Goal: Check status

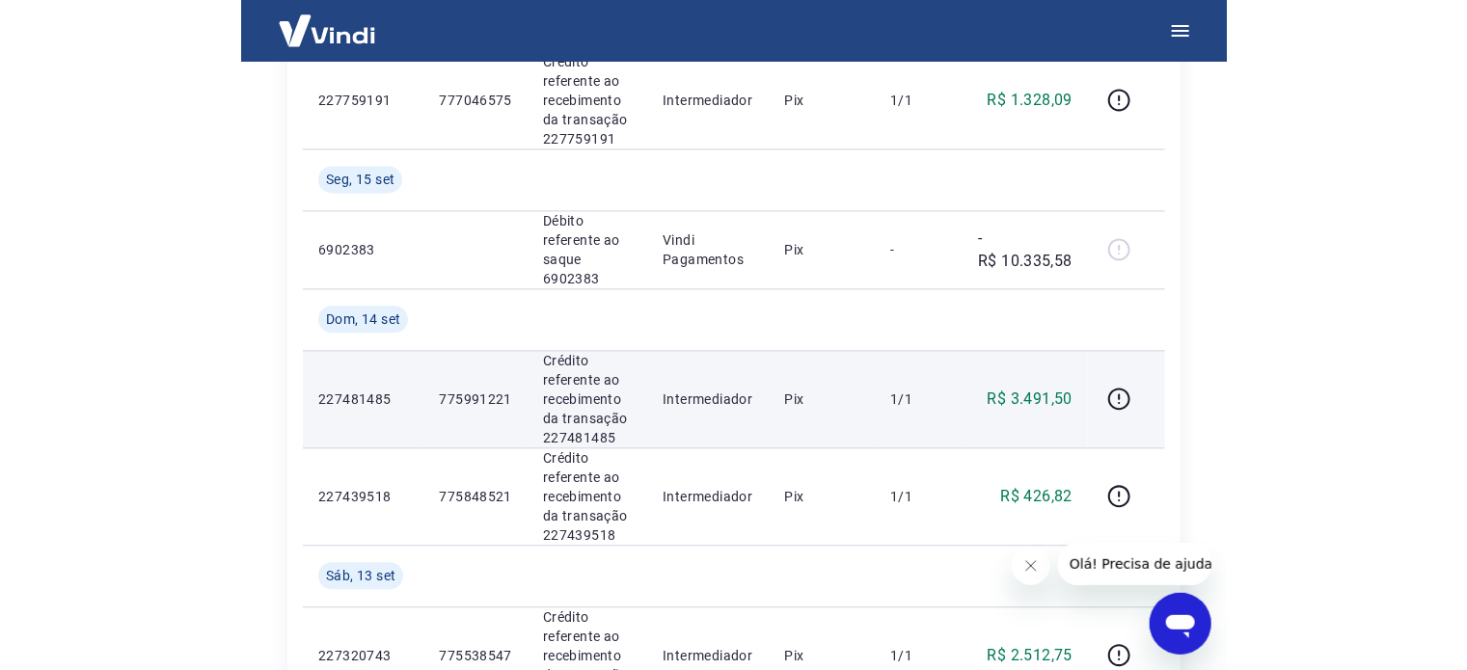
scroll to position [1254, 0]
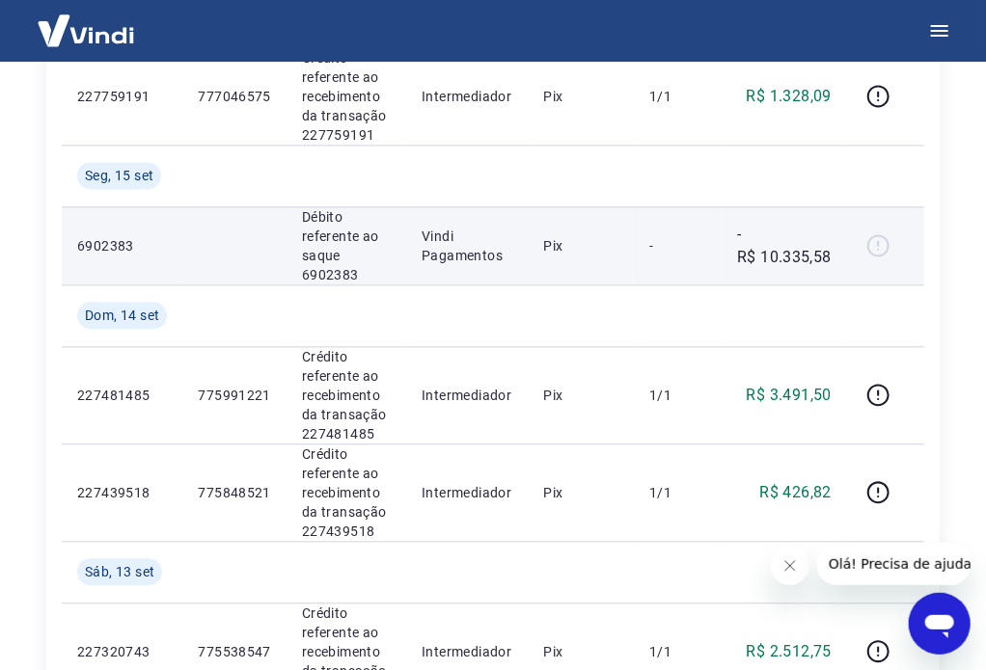
click at [900, 244] on div at bounding box center [885, 246] width 46 height 31
click at [877, 238] on div at bounding box center [885, 246] width 46 height 31
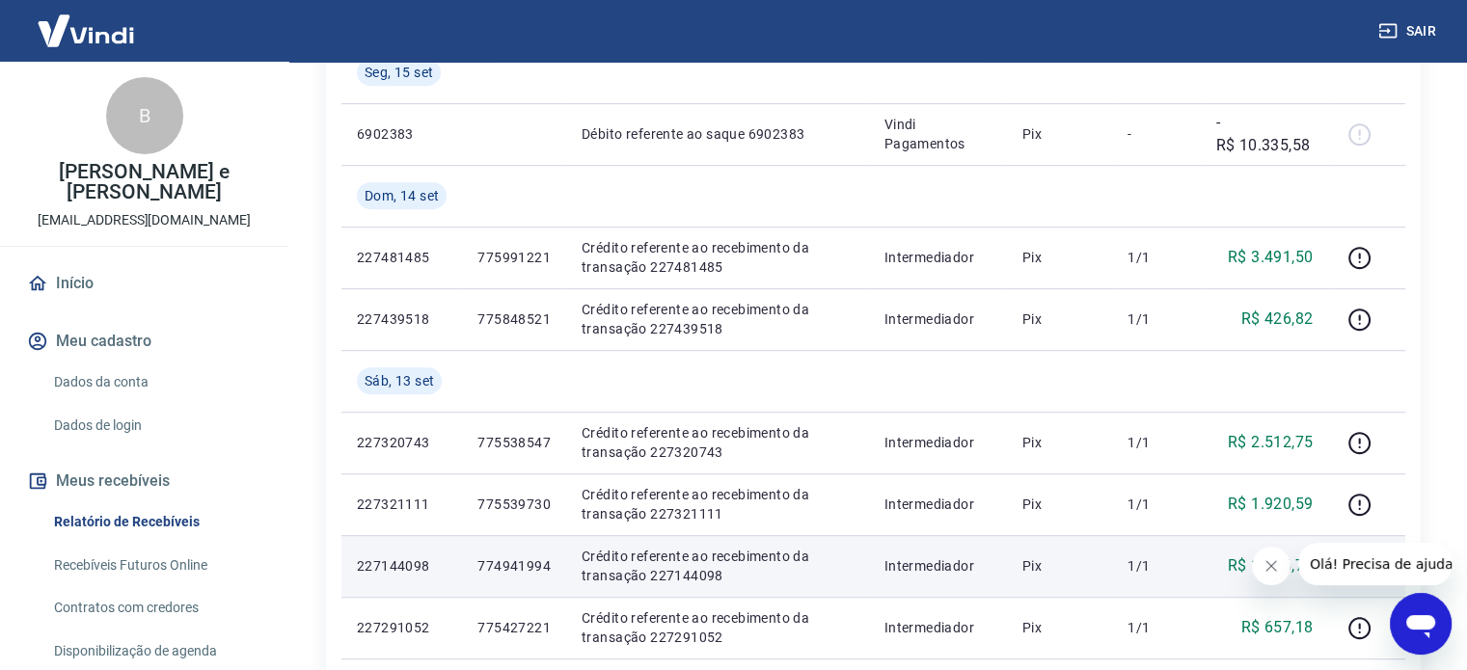
scroll to position [964, 0]
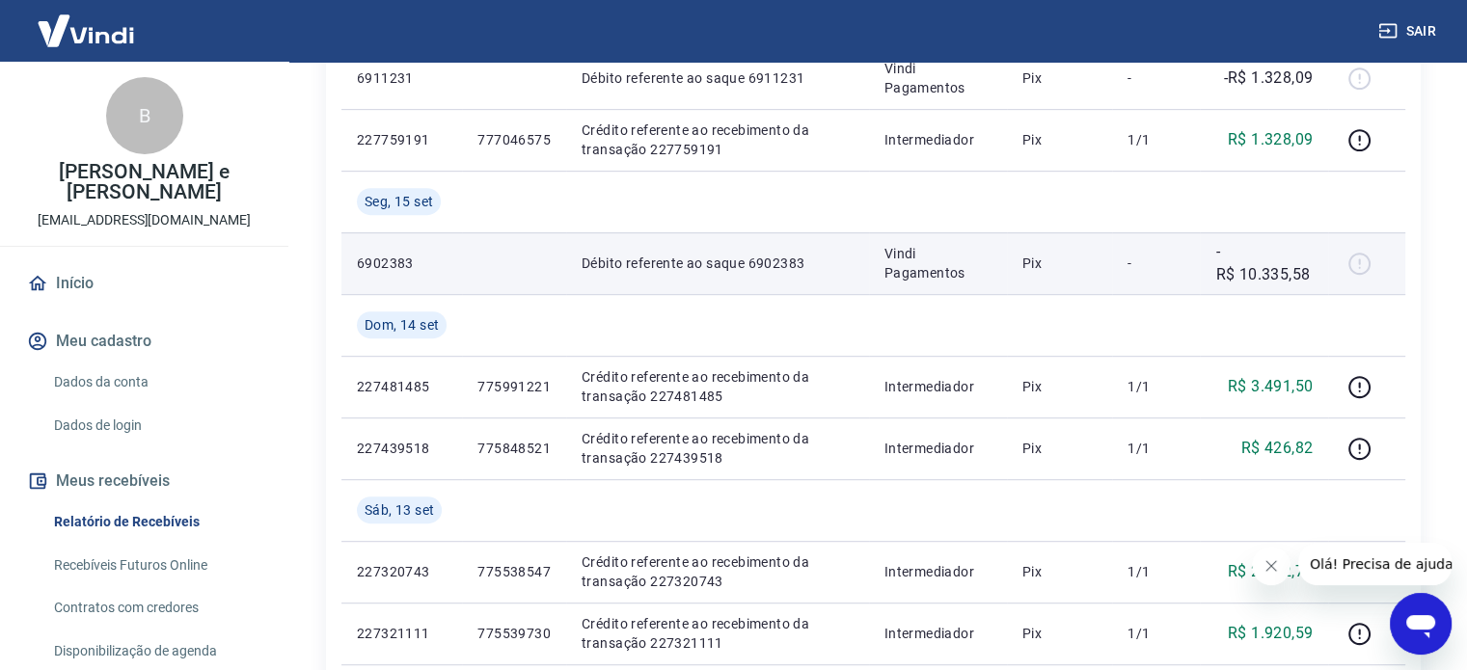
click at [1000, 255] on div at bounding box center [1366, 263] width 46 height 31
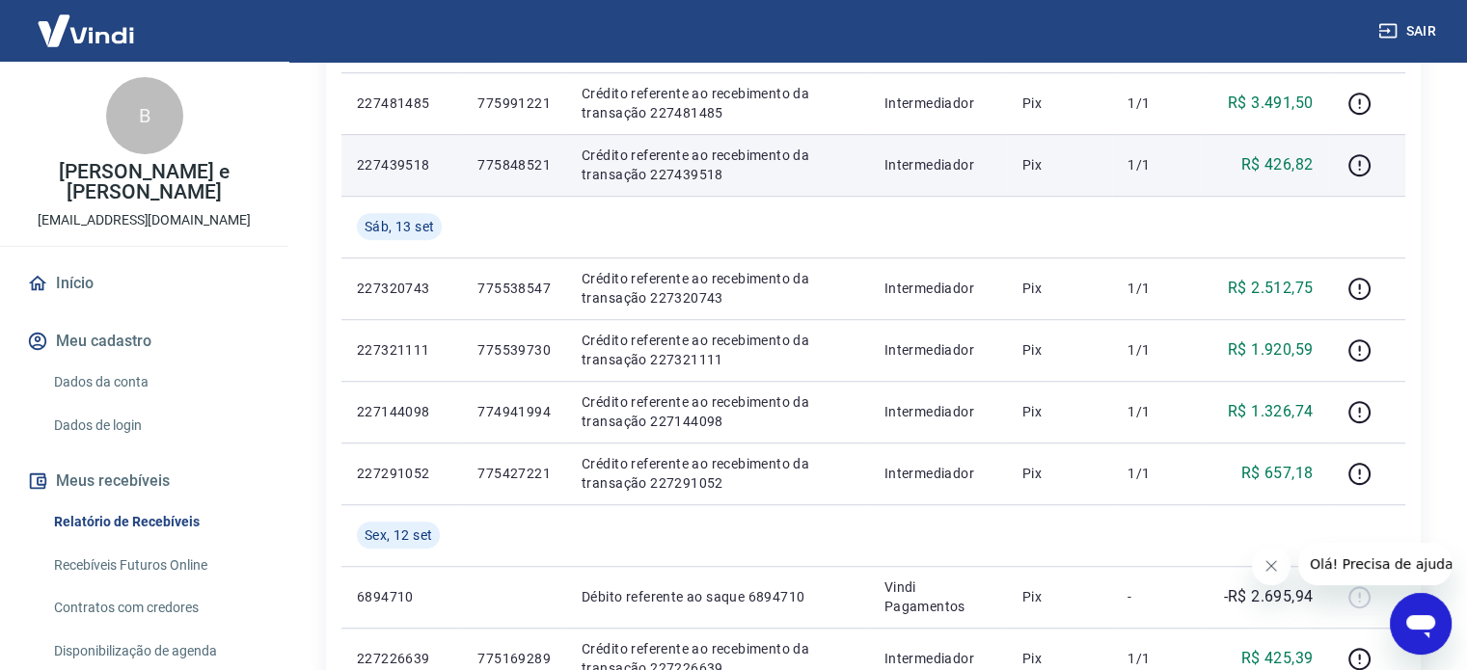
scroll to position [1254, 0]
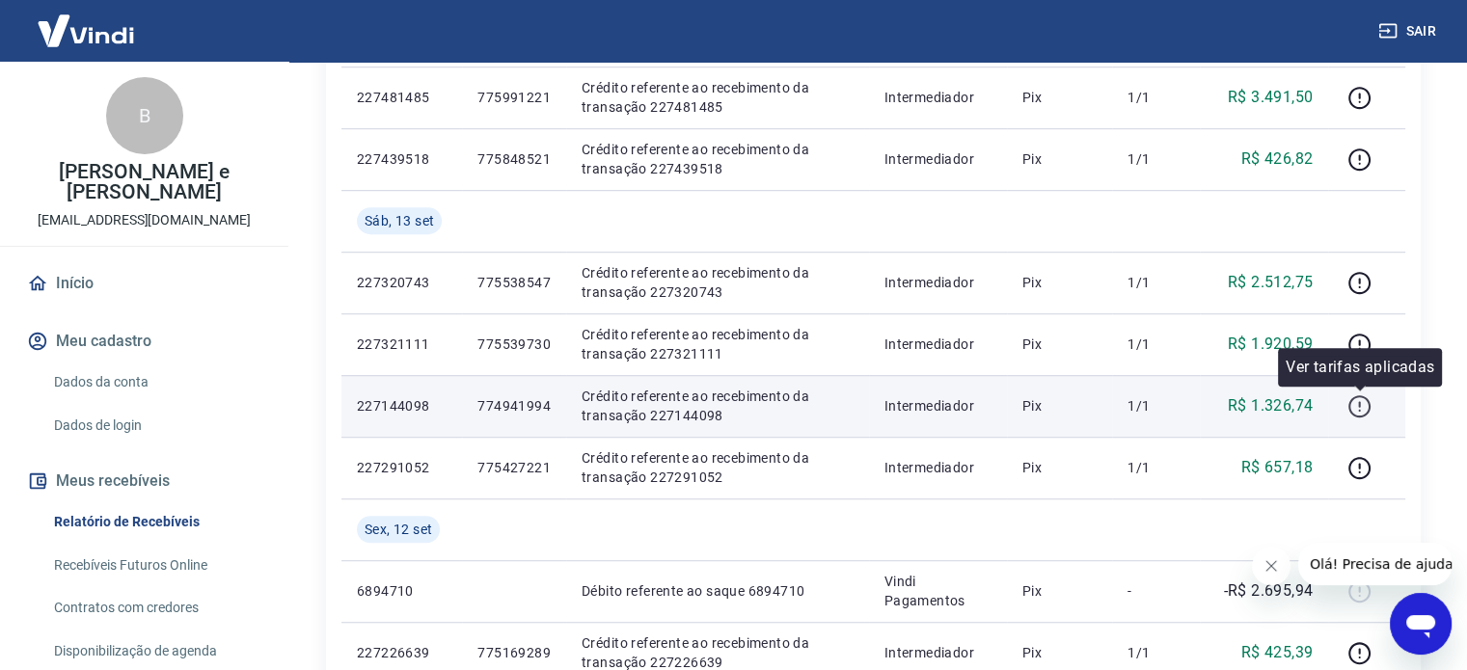
click at [1000, 409] on icon "button" at bounding box center [1359, 406] width 24 height 24
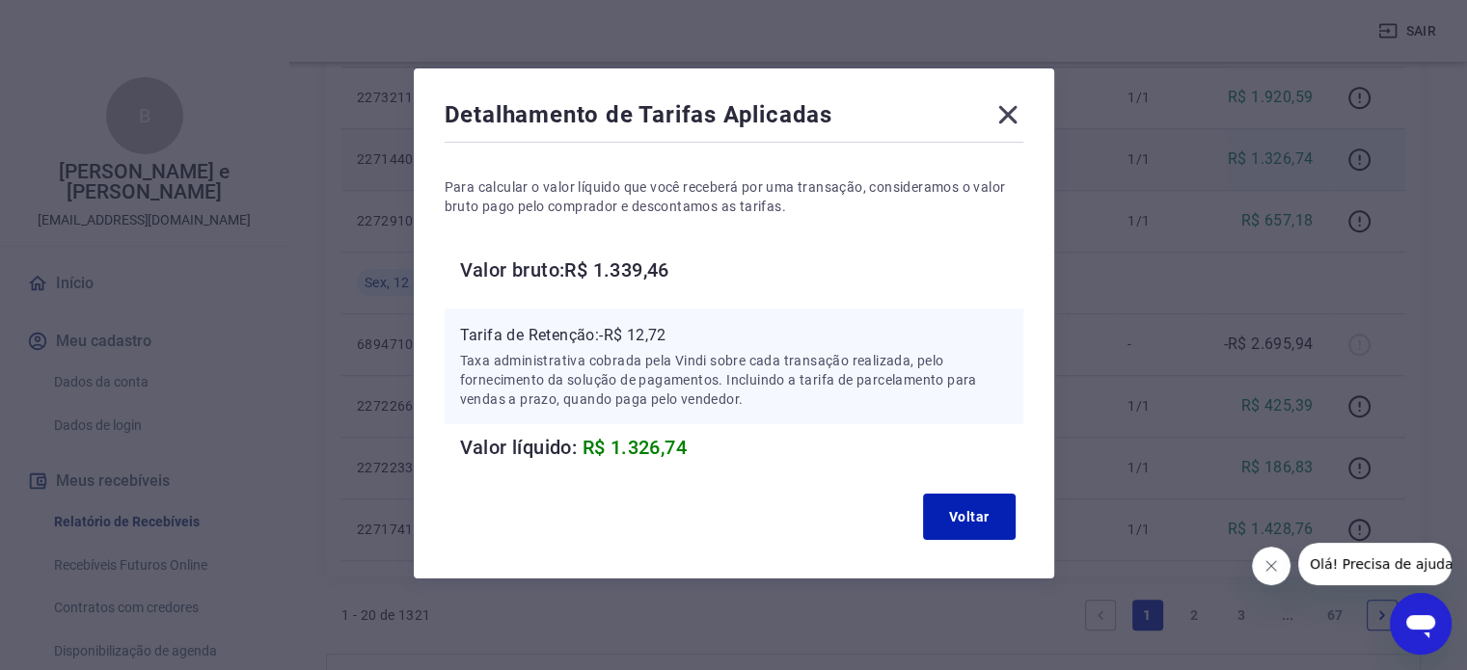
scroll to position [1543, 0]
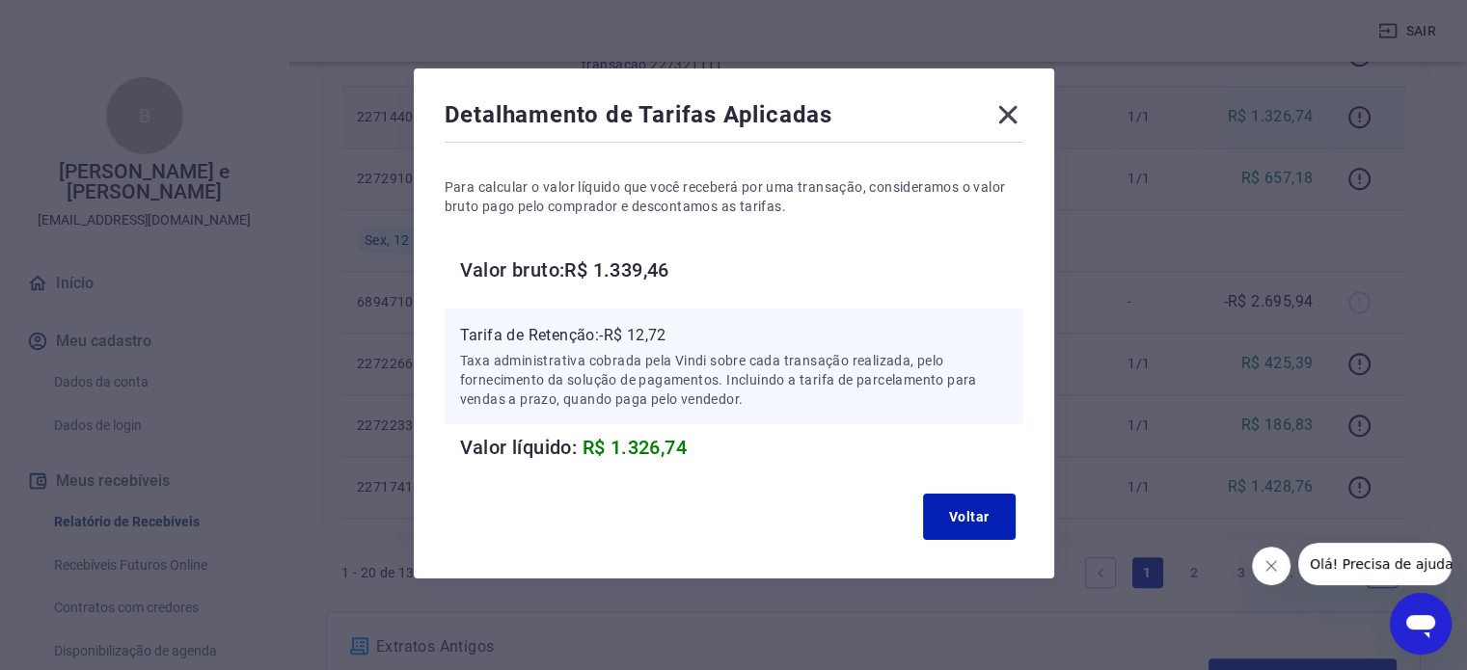
click at [1000, 119] on icon at bounding box center [1007, 114] width 31 height 31
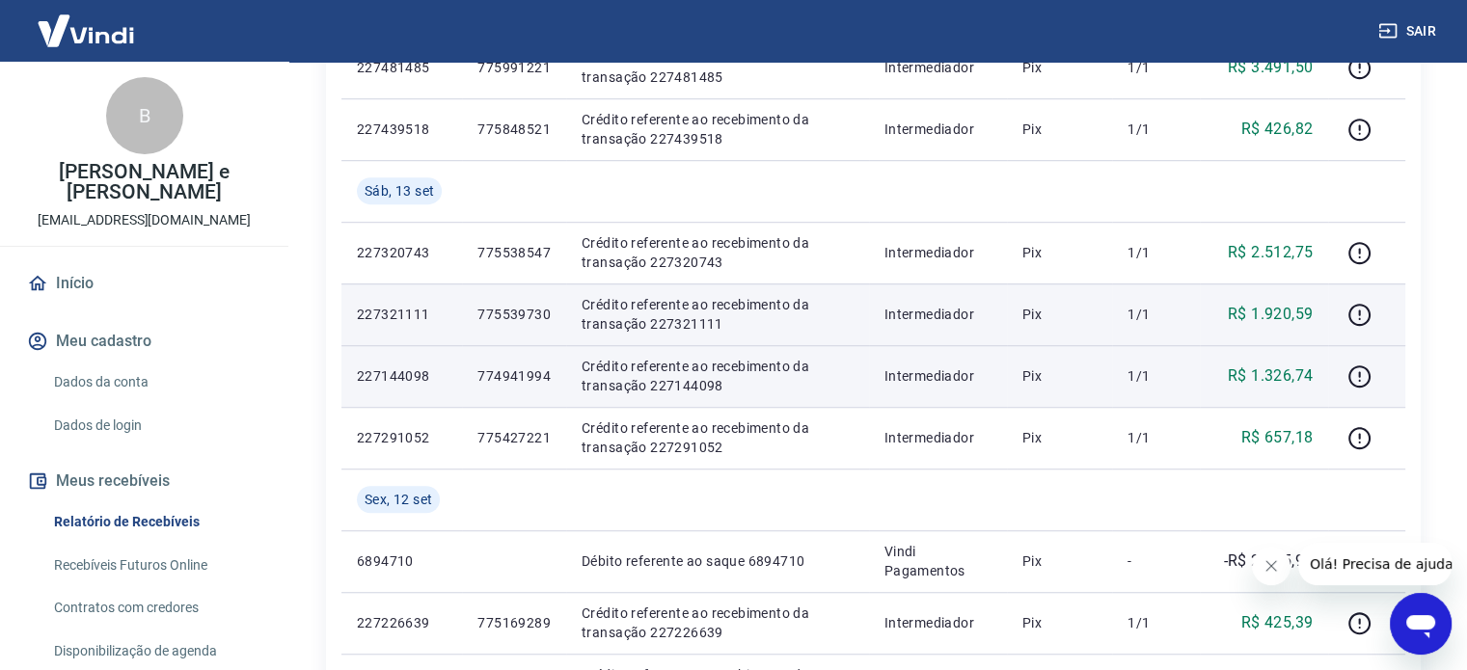
scroll to position [1254, 0]
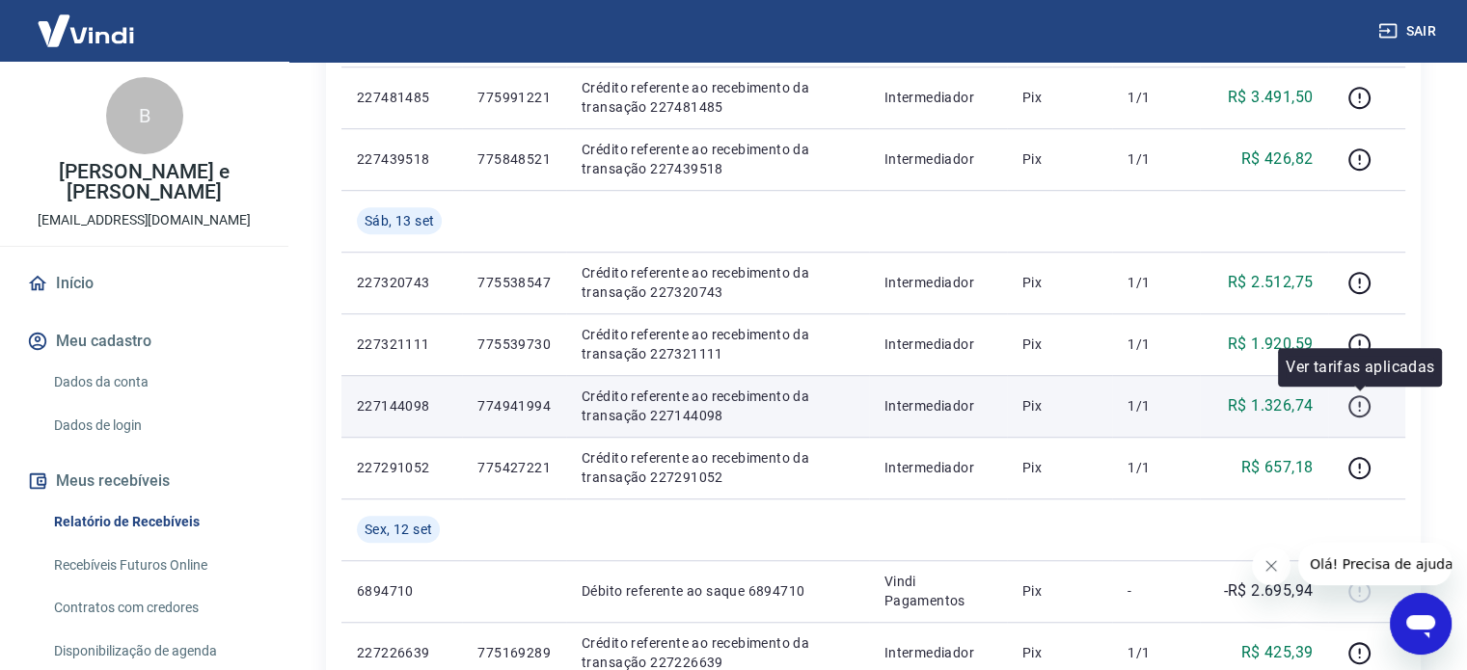
click at [1000, 404] on icon "button" at bounding box center [1359, 406] width 24 height 24
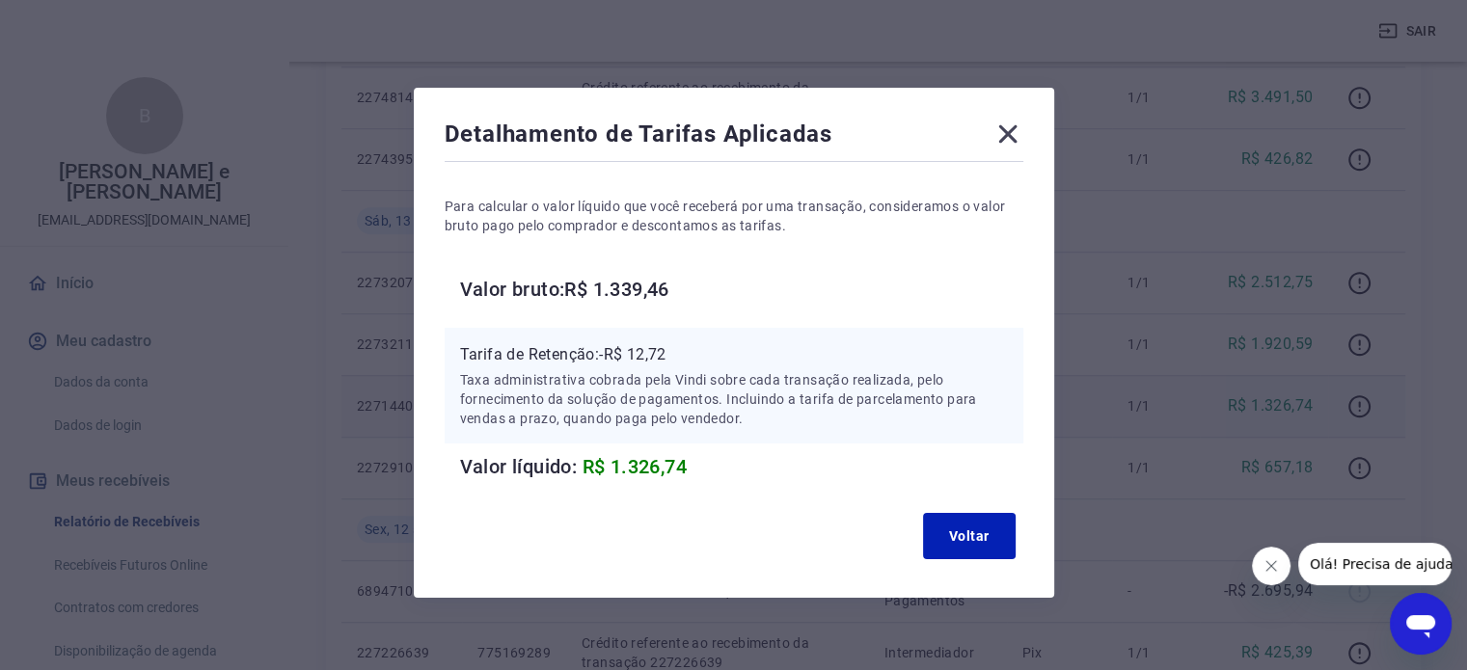
scroll to position [0, 0]
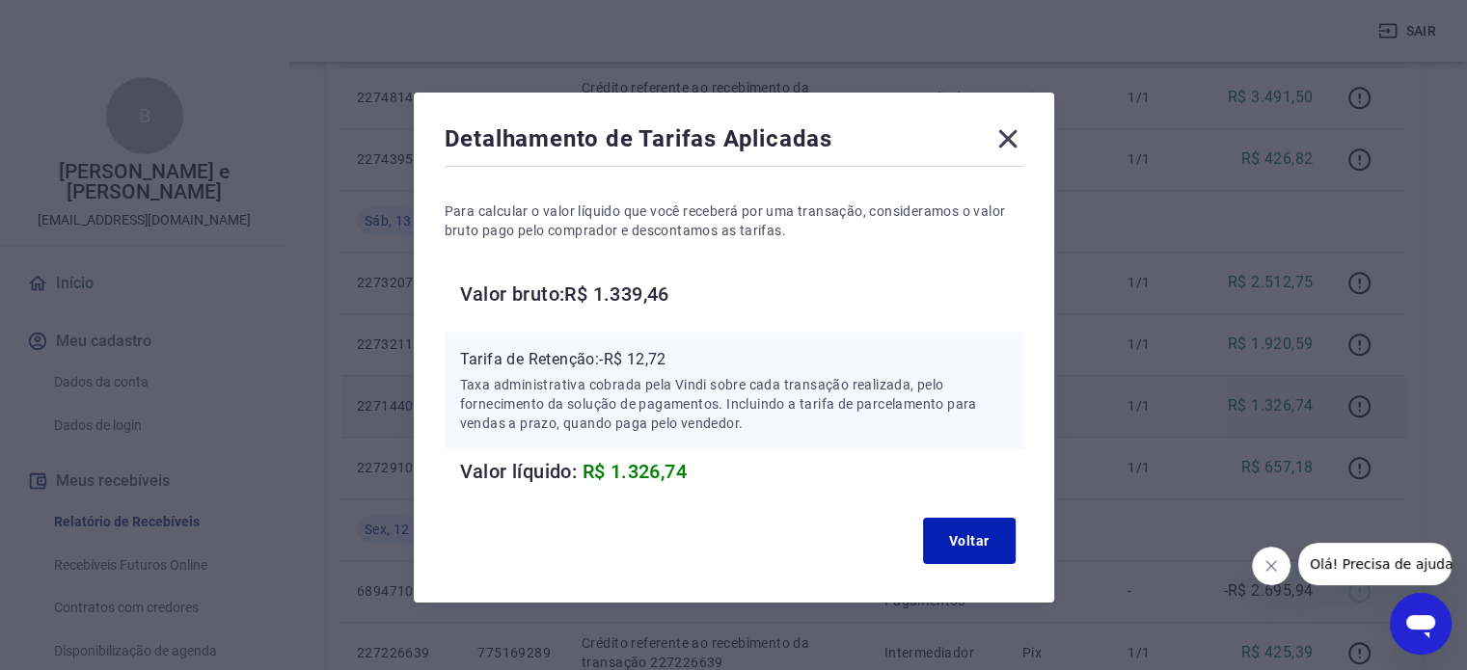
click at [1000, 132] on icon at bounding box center [1007, 139] width 18 height 18
